Goal: Task Accomplishment & Management: Complete application form

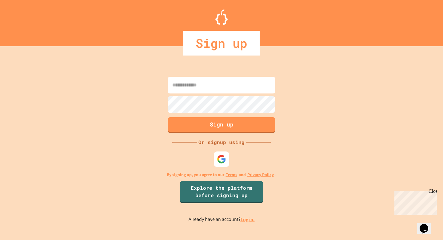
click at [174, 81] on input at bounding box center [222, 85] width 108 height 17
click at [223, 154] on img at bounding box center [222, 159] width 10 height 10
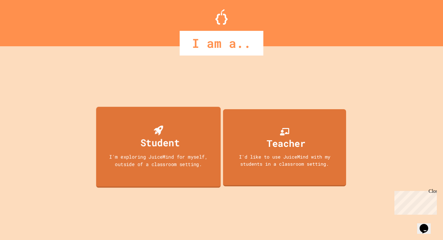
click at [184, 144] on div "Student I'm exploring JuiceMind for myself, outside of a classroom setting." at bounding box center [158, 147] width 125 height 81
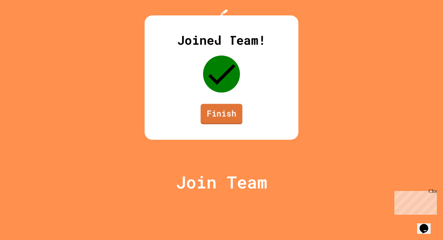
click at [206, 124] on link "Finish" at bounding box center [222, 114] width 42 height 20
